Goal: Use online tool/utility: Utilize a website feature to perform a specific function

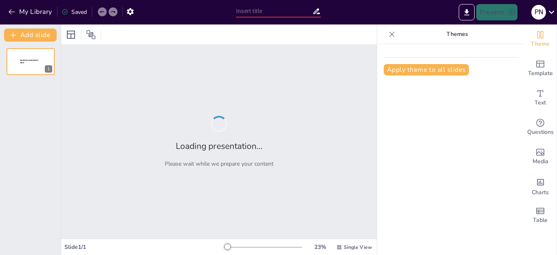
type input "Diseño de Currículum Vitae: Adaptaciones para Diferentes Niveles de Experiencia"
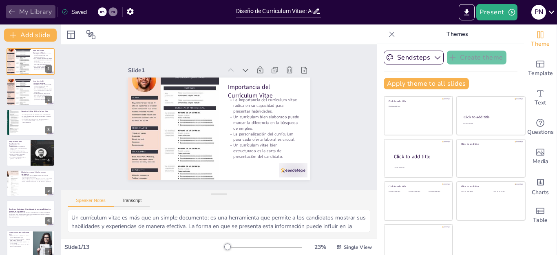
click at [10, 9] on icon "button" at bounding box center [12, 12] width 8 height 8
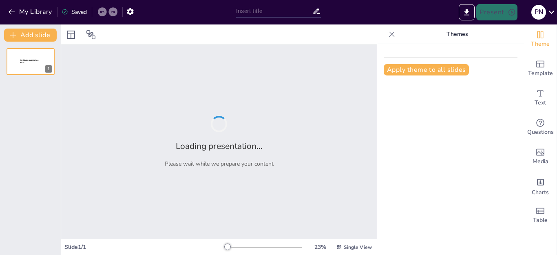
type input "Diseño de Currículum Vitae: Adaptaciones para Diferentes Niveles de Experiencia"
